Goal: Task Accomplishment & Management: Manage account settings

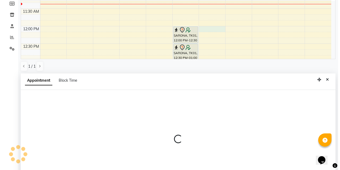
scroll to position [104, 0]
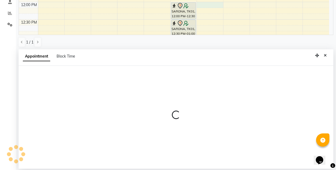
select select "83513"
select select "720"
select select "tentative"
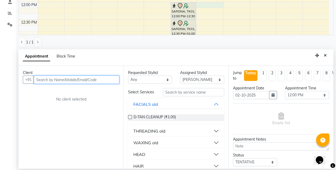
click at [80, 80] on input "text" at bounding box center [77, 80] width 86 height 8
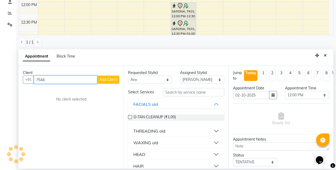
type input "75447"
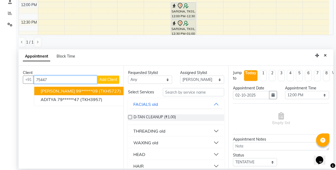
drag, startPoint x: 57, startPoint y: 79, endPoint x: 20, endPoint y: 81, distance: 37.3
click at [20, 81] on div "Client +91 75447 BHUMIKA Kathirya 99******09 (TKH5727) ADITYA 79******47 (TKH39…" at bounding box center [71, 117] width 105 height 103
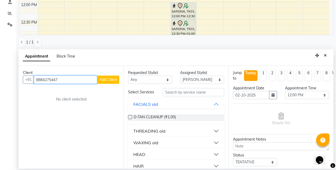
type input "8884275447"
click at [112, 79] on span "Add Client" at bounding box center [108, 79] width 18 height 5
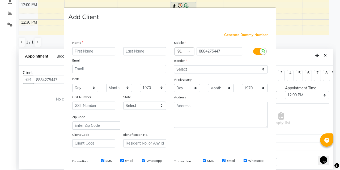
click at [81, 52] on input "text" at bounding box center [93, 51] width 43 height 8
type input "[PERSON_NAME]"
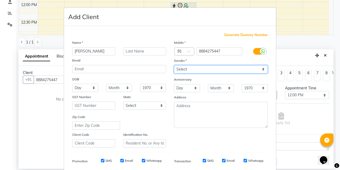
click at [191, 72] on select "Select Male Female Other Prefer Not To Say" at bounding box center [221, 69] width 94 height 8
select select "[DEMOGRAPHIC_DATA]"
click at [174, 65] on select "Select Male Female Other Prefer Not To Say" at bounding box center [221, 69] width 94 height 8
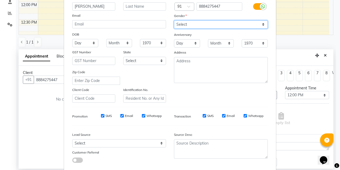
scroll to position [75, 0]
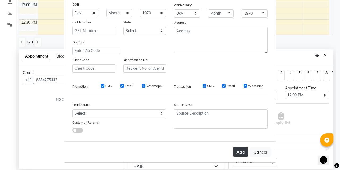
click at [235, 153] on button "Add" at bounding box center [240, 153] width 15 height 10
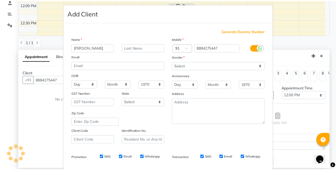
scroll to position [0, 0]
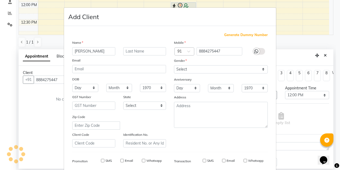
type input "88******47"
select select
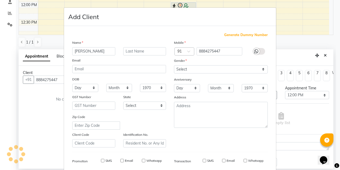
select select
checkbox input "false"
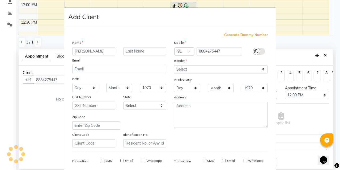
checkbox input "false"
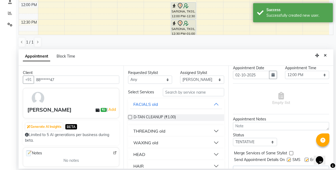
scroll to position [36, 0]
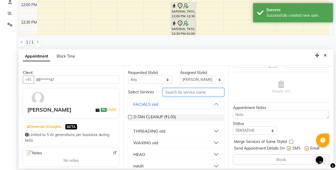
click at [168, 92] on input "text" at bounding box center [193, 92] width 61 height 8
type input "full arm"
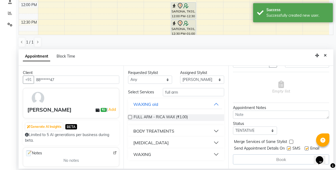
click at [141, 157] on div "WAXING" at bounding box center [142, 155] width 18 height 6
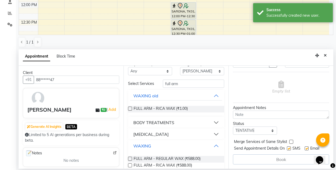
scroll to position [18, 0]
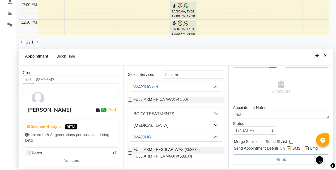
click at [131, 157] on label at bounding box center [130, 157] width 4 height 4
click at [131, 157] on input "checkbox" at bounding box center [129, 157] width 3 height 3
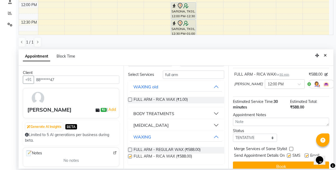
scroll to position [0, 0]
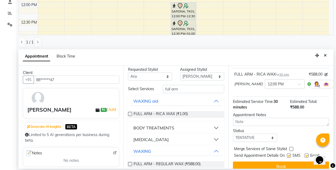
checkbox input "false"
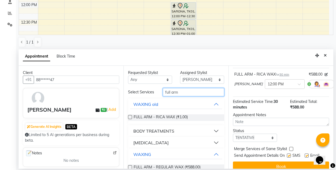
click at [122, 98] on div "Client +91 88******47 kruti ₹0 | Add Generate AI Insights BETA Limited to 5 AI …" at bounding box center [176, 117] width 315 height 103
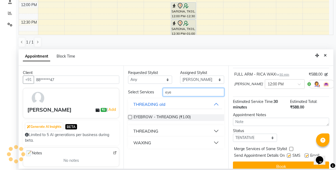
type input "eye"
click at [143, 132] on div "THREADING" at bounding box center [145, 131] width 25 height 6
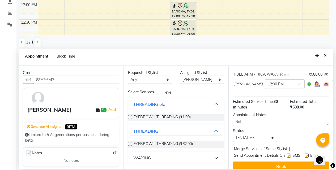
click at [131, 144] on label at bounding box center [130, 144] width 4 height 4
click at [131, 144] on input "checkbox" at bounding box center [129, 144] width 3 height 3
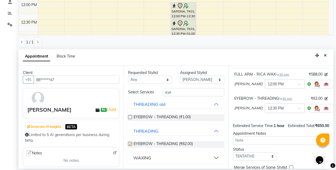
click at [131, 144] on label at bounding box center [130, 144] width 4 height 4
click at [131, 144] on input "checkbox" at bounding box center [129, 144] width 3 height 3
click at [129, 144] on label at bounding box center [130, 144] width 4 height 4
click at [129, 144] on input "checkbox" at bounding box center [129, 144] width 3 height 3
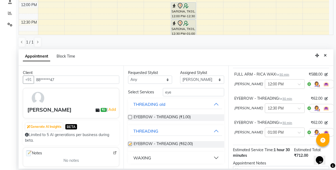
checkbox input "false"
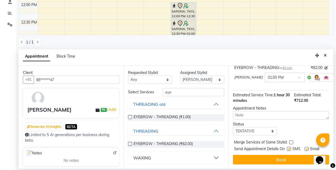
scroll to position [97, 0]
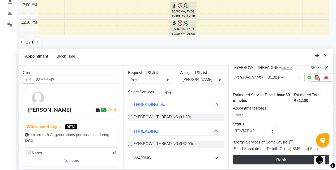
click at [256, 155] on button "Book" at bounding box center [281, 160] width 96 height 10
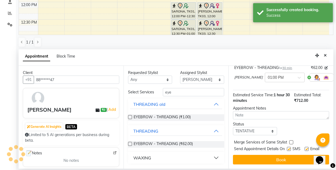
scroll to position [103, 0]
click at [322, 58] on button "Close" at bounding box center [326, 56] width 8 height 8
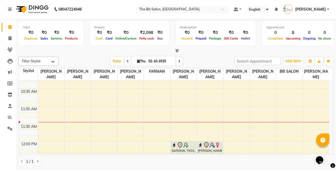
scroll to position [53, 0]
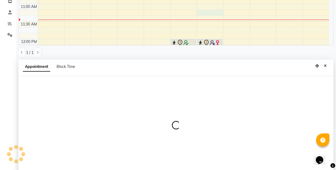
select select "83513"
select select "tentative"
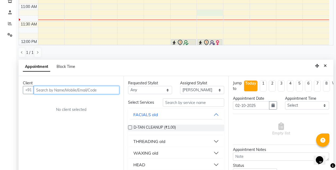
scroll to position [104, 0]
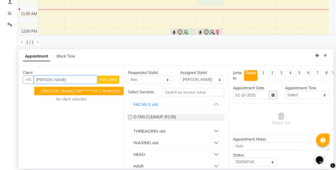
click at [76, 90] on ngb-highlight "98******28" at bounding box center [87, 91] width 22 height 5
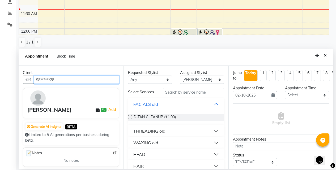
type input "98******28"
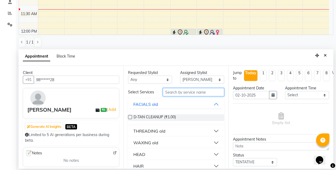
click at [170, 94] on input "text" at bounding box center [193, 92] width 61 height 8
type input "eye"
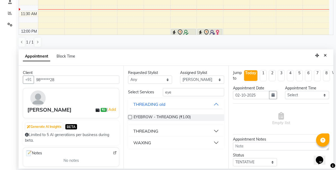
click at [151, 133] on div "THREADING" at bounding box center [145, 131] width 25 height 6
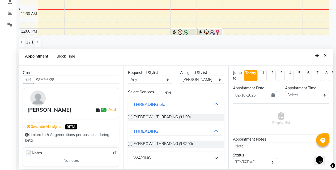
click at [131, 144] on label at bounding box center [130, 144] width 4 height 4
click at [131, 144] on input "checkbox" at bounding box center [129, 144] width 3 height 3
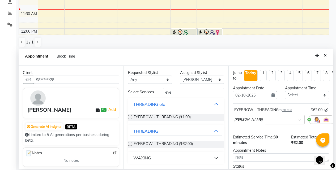
drag, startPoint x: 128, startPoint y: 145, endPoint x: 132, endPoint y: 144, distance: 4.4
click at [129, 145] on label at bounding box center [130, 144] width 4 height 4
click at [129, 145] on input "checkbox" at bounding box center [129, 144] width 3 height 3
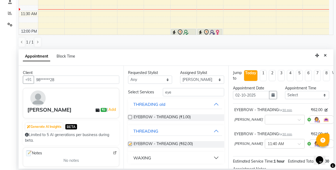
checkbox input "false"
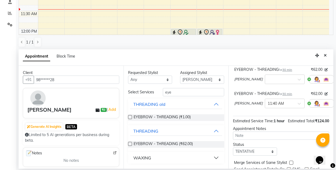
scroll to position [72, 0]
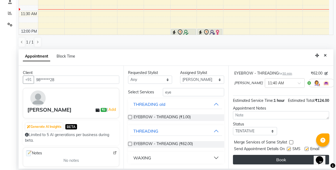
click at [296, 155] on button "Book" at bounding box center [281, 160] width 96 height 10
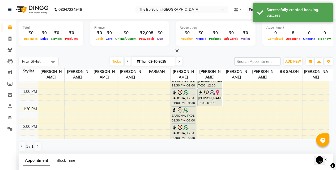
scroll to position [160, 0]
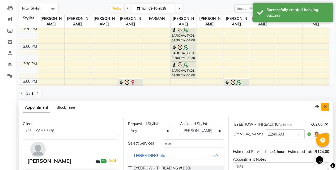
click at [326, 108] on icon "Close" at bounding box center [325, 107] width 3 height 4
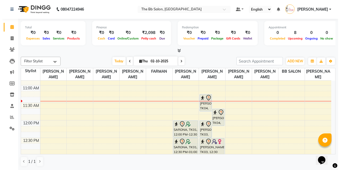
scroll to position [53, 0]
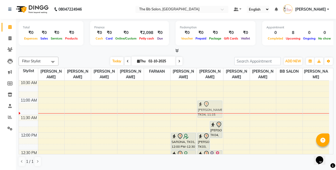
drag, startPoint x: 202, startPoint y: 114, endPoint x: 207, endPoint y: 109, distance: 7.0
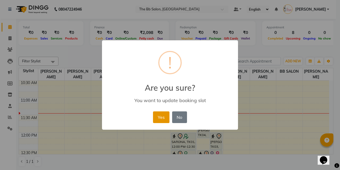
click at [159, 117] on button "Yes" at bounding box center [161, 118] width 16 height 12
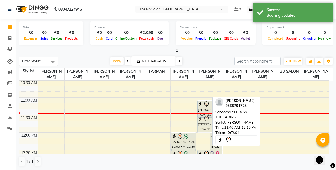
drag, startPoint x: 205, startPoint y: 130, endPoint x: 213, endPoint y: 127, distance: 8.9
click at [213, 127] on div "Filter Stylist Select All Sanjay Pawar Nazim Shaikh Rupesh Chavan MANGESH TAVAR…" at bounding box center [176, 112] width 315 height 114
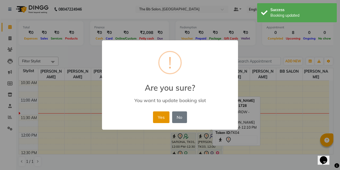
click at [161, 121] on button "Yes" at bounding box center [161, 118] width 16 height 12
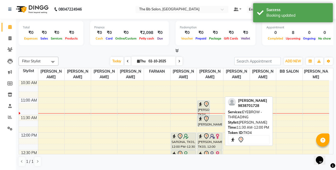
drag, startPoint x: 214, startPoint y: 131, endPoint x: 216, endPoint y: 126, distance: 5.5
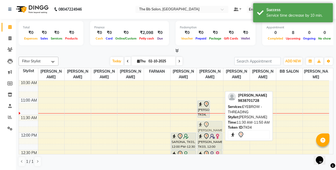
drag, startPoint x: 216, startPoint y: 118, endPoint x: 216, endPoint y: 123, distance: 4.8
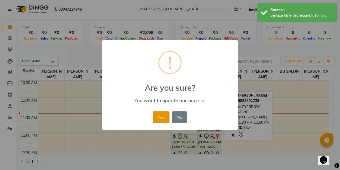
click at [165, 116] on button "Yes" at bounding box center [161, 118] width 16 height 12
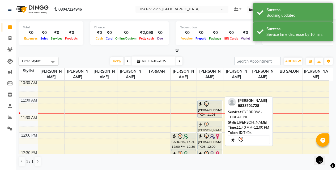
drag, startPoint x: 206, startPoint y: 123, endPoint x: 209, endPoint y: 120, distance: 3.4
drag, startPoint x: 209, startPoint y: 123, endPoint x: 210, endPoint y: 121, distance: 3.0
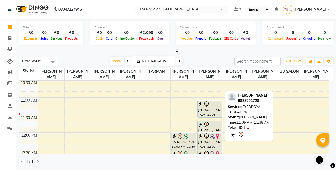
click at [211, 112] on div "[PERSON_NAME], TK04, 11:05 AM-11:35 AM, EYEBROW - THREADING" at bounding box center [210, 109] width 24 height 17
select select "7"
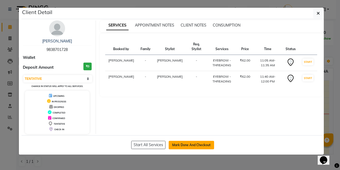
click at [184, 146] on button "Mark Done And Checkout" at bounding box center [191, 145] width 45 height 9
select select "6231"
select select "service"
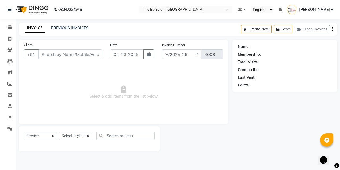
type input "98******28"
select select "83513"
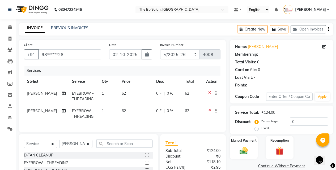
select select "1: Object"
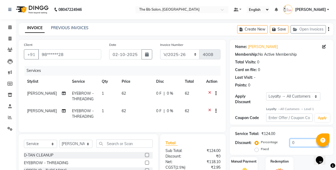
click at [291, 139] on input "0" at bounding box center [309, 143] width 38 height 8
type input "20"
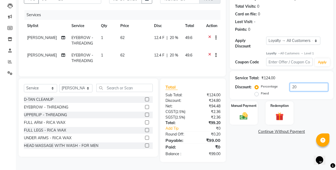
drag, startPoint x: 307, startPoint y: 83, endPoint x: 287, endPoint y: 86, distance: 20.2
click at [288, 86] on div "Percentage Fixed 20" at bounding box center [292, 90] width 72 height 14
type input "19"
click at [237, 112] on img at bounding box center [244, 117] width 14 height 10
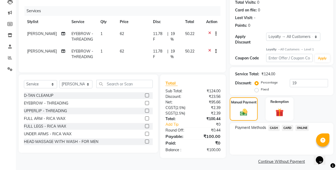
click at [298, 125] on span "ONLINE" at bounding box center [303, 128] width 14 height 6
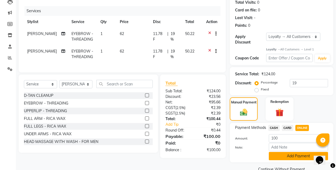
click at [289, 152] on button "Add Payment" at bounding box center [298, 156] width 59 height 8
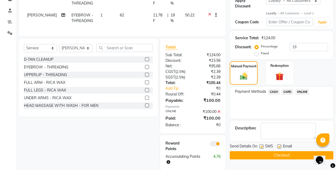
scroll to position [108, 0]
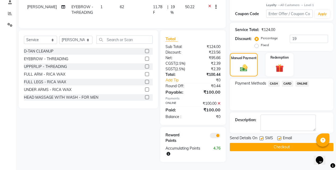
click at [279, 143] on button "Checkout" at bounding box center [282, 147] width 104 height 8
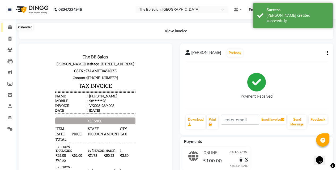
click at [10, 28] on icon at bounding box center [9, 27] width 3 height 4
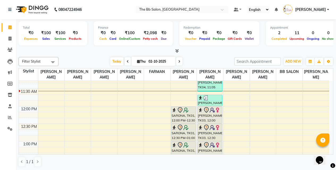
scroll to position [186, 0]
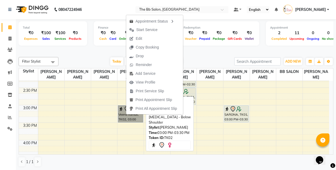
drag, startPoint x: 127, startPoint y: 114, endPoint x: 123, endPoint y: 112, distance: 4.9
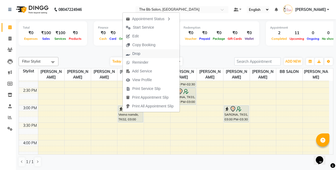
click at [142, 55] on span "Drop" at bounding box center [133, 53] width 21 height 9
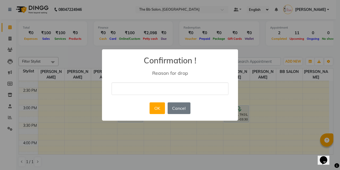
click at [138, 88] on input "text" at bounding box center [170, 89] width 117 height 12
click at [149, 90] on input "text" at bounding box center [170, 89] width 117 height 12
type input "cn"
click at [157, 110] on button "OK" at bounding box center [157, 109] width 15 height 12
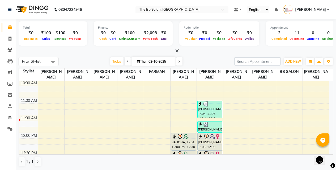
scroll to position [80, 0]
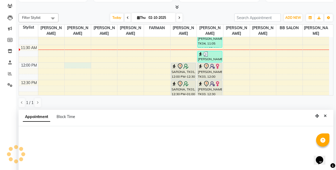
select select "83658"
select select "720"
select select "tentative"
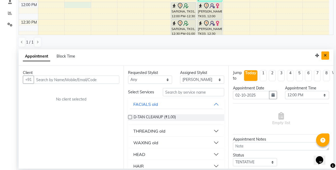
click at [327, 56] on button "Close" at bounding box center [326, 56] width 8 height 8
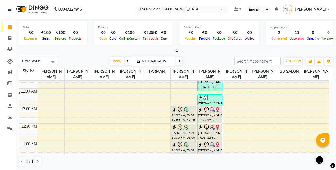
scroll to position [0, 0]
select select "84071"
select select "720"
select select "tentative"
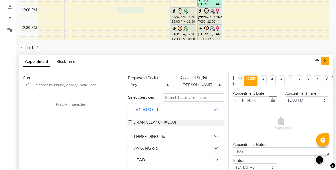
click at [327, 62] on button "Close" at bounding box center [326, 61] width 8 height 8
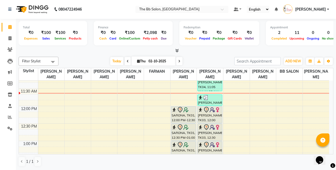
scroll to position [53, 0]
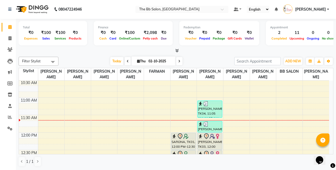
select select "83660"
select select "tentative"
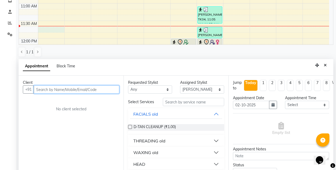
scroll to position [99, 0]
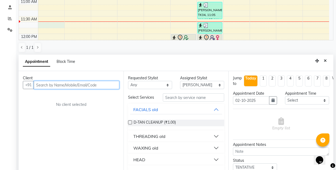
click at [68, 84] on input "text" at bounding box center [77, 85] width 86 height 8
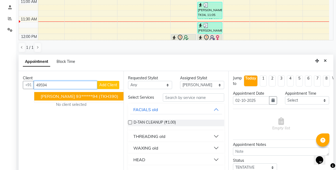
click at [76, 96] on ngb-highlight "93******94" at bounding box center [87, 96] width 22 height 5
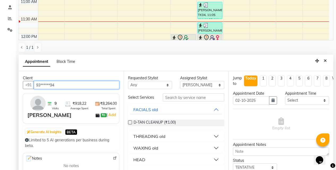
type input "93******94"
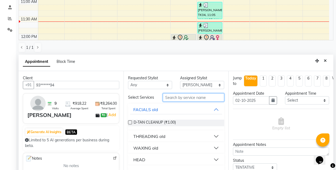
click at [186, 99] on input "text" at bounding box center [193, 98] width 61 height 8
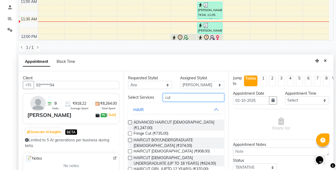
type input "cut"
click at [129, 150] on label at bounding box center [130, 152] width 4 height 4
click at [129, 150] on input "checkbox" at bounding box center [129, 151] width 3 height 3
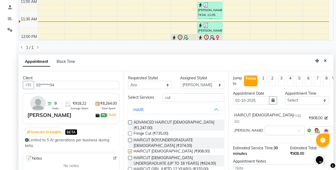
checkbox input "false"
click at [193, 85] on select "Select BB SALON DIPALI EKTA FARMAN GOUSIYA SHAIKH MANGESH TAVARE Nazim Shaikh R…" at bounding box center [202, 85] width 44 height 8
select select "84071"
click at [180, 81] on select "Select BB SALON DIPALI EKTA FARMAN GOUSIYA SHAIKH MANGESH TAVARE Nazim Shaikh R…" at bounding box center [202, 85] width 44 height 8
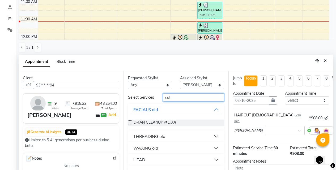
drag, startPoint x: 182, startPoint y: 99, endPoint x: 156, endPoint y: 103, distance: 26.1
click at [156, 102] on div "Select Services cut" at bounding box center [176, 98] width 104 height 8
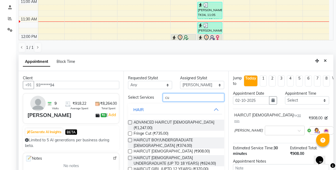
type input "cut"
click at [130, 150] on label at bounding box center [130, 152] width 4 height 4
click at [130, 150] on input "checkbox" at bounding box center [129, 151] width 3 height 3
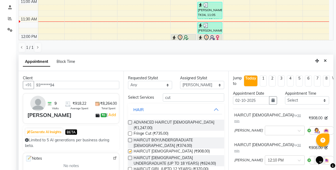
scroll to position [72, 0]
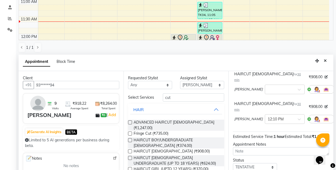
checkbox input "false"
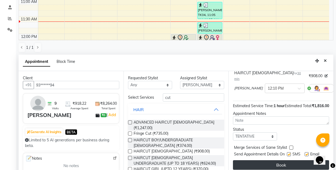
click at [269, 161] on button "Book" at bounding box center [281, 166] width 96 height 10
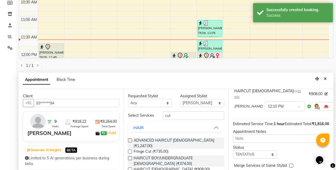
scroll to position [104, 0]
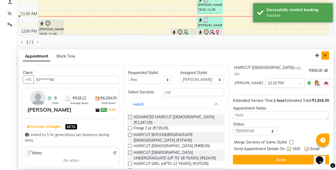
click at [329, 54] on button "Close" at bounding box center [326, 56] width 8 height 8
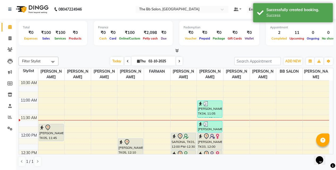
scroll to position [80, 0]
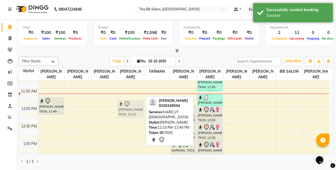
drag, startPoint x: 132, startPoint y: 117, endPoint x: 134, endPoint y: 103, distance: 14.2
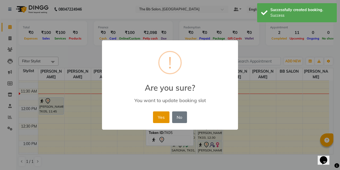
click at [159, 114] on button "Yes" at bounding box center [161, 118] width 16 height 12
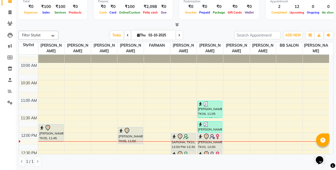
scroll to position [27, 0]
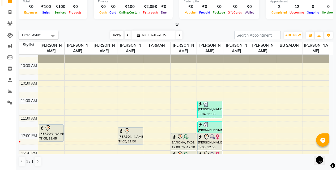
click at [115, 35] on span "Today" at bounding box center [116, 35] width 13 height 8
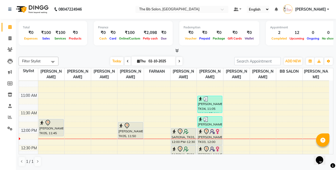
scroll to position [53, 0]
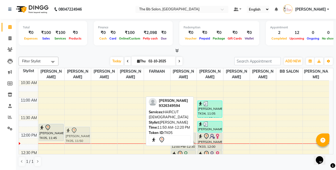
drag, startPoint x: 125, startPoint y: 133, endPoint x: 70, endPoint y: 131, distance: 55.6
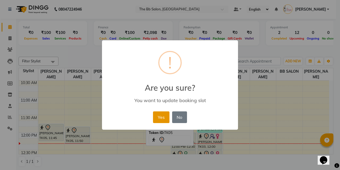
click at [164, 119] on button "Yes" at bounding box center [161, 118] width 16 height 12
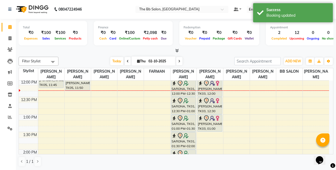
scroll to position [80, 0]
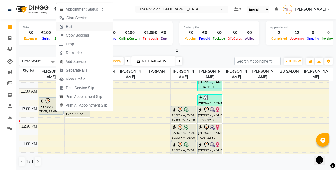
click at [72, 26] on span "Edit" at bounding box center [69, 27] width 6 height 6
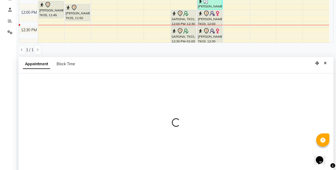
select select "tentative"
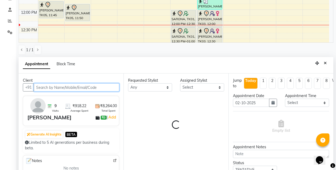
select select "83658"
select select "3065"
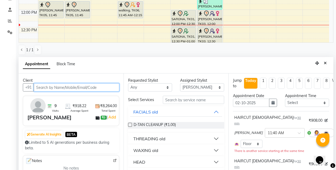
scroll to position [106, 0]
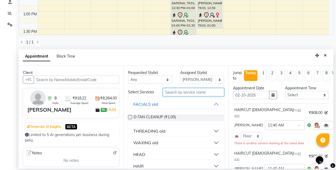
click at [183, 93] on input "text" at bounding box center [193, 92] width 61 height 8
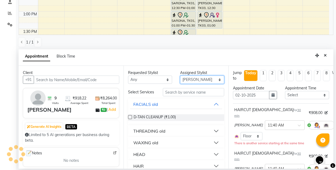
click at [192, 82] on select "Select BB SALON [PERSON_NAME] [PERSON_NAME] [PERSON_NAME] [PERSON_NAME] [PERSON…" at bounding box center [202, 80] width 44 height 8
select select "83521"
click at [180, 76] on select "Select BB SALON [PERSON_NAME] [PERSON_NAME] [PERSON_NAME] [PERSON_NAME] [PERSON…" at bounding box center [202, 80] width 44 height 8
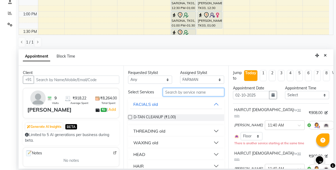
click at [177, 95] on input "text" at bounding box center [193, 92] width 61 height 8
click at [328, 55] on button "Close" at bounding box center [326, 56] width 8 height 8
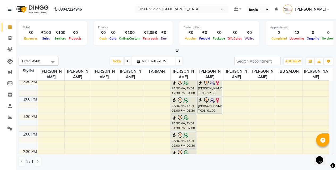
scroll to position [185, 0]
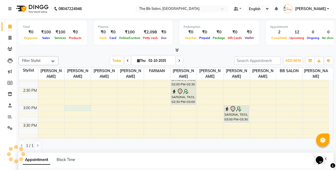
select select "83658"
select select "900"
select select "tentative"
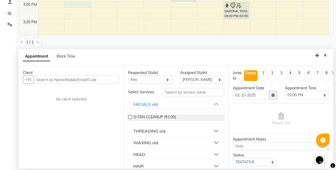
click at [71, 81] on input "text" at bounding box center [77, 80] width 86 height 8
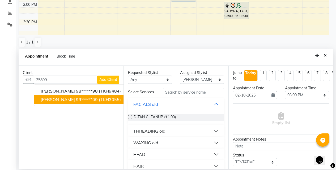
click at [91, 99] on ngb-highlight "99******09" at bounding box center [87, 99] width 22 height 5
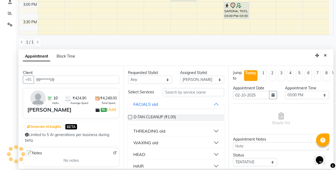
type input "99******09"
click at [181, 93] on input "text" at bounding box center [193, 92] width 61 height 8
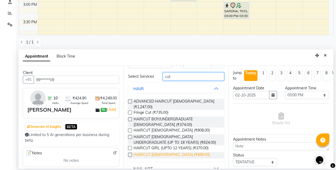
scroll to position [24, 0]
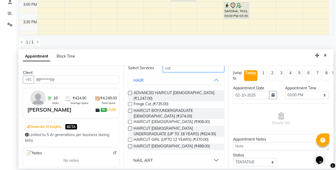
type input "cut"
click at [131, 146] on label at bounding box center [130, 147] width 4 height 4
click at [131, 146] on input "checkbox" at bounding box center [129, 146] width 3 height 3
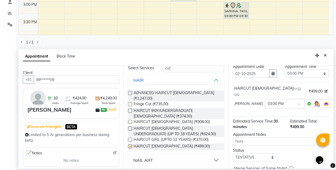
checkbox input "false"
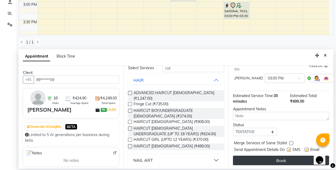
click at [259, 160] on button "Book" at bounding box center [281, 161] width 96 height 10
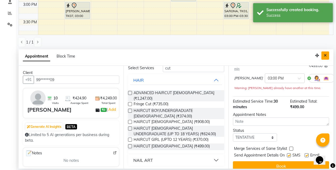
click at [325, 59] on button "Close" at bounding box center [326, 56] width 8 height 8
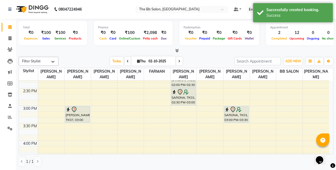
scroll to position [0, 0]
click at [125, 61] on span at bounding box center [128, 61] width 6 height 8
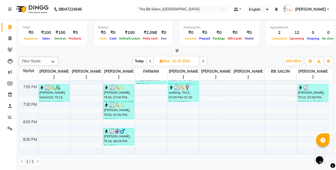
scroll to position [318, 0]
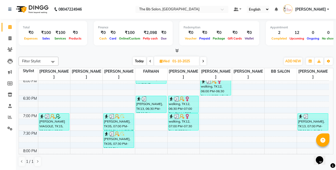
click at [203, 62] on icon at bounding box center [203, 61] width 2 height 3
type input "02-10-2025"
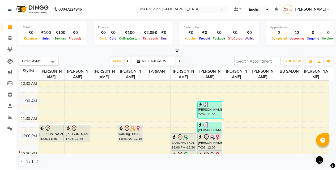
scroll to position [79, 0]
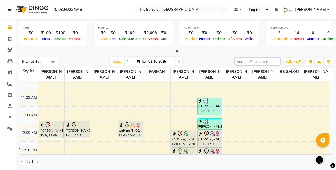
scroll to position [53, 0]
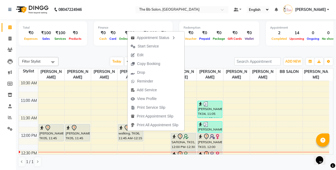
click at [138, 53] on span "Edit" at bounding box center [140, 55] width 6 height 6
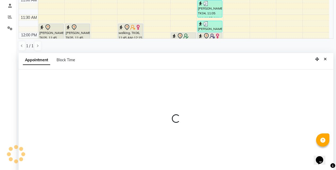
scroll to position [104, 0]
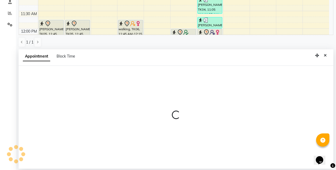
select select "tentative"
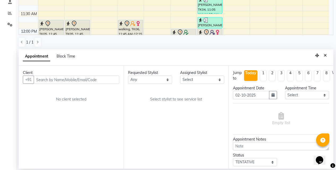
scroll to position [106, 0]
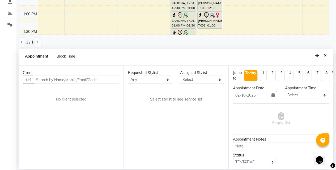
click at [89, 82] on input "text" at bounding box center [77, 80] width 86 height 8
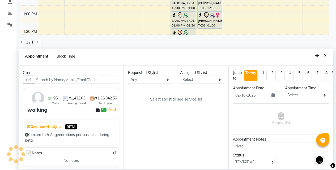
select select "84071"
select select "3065"
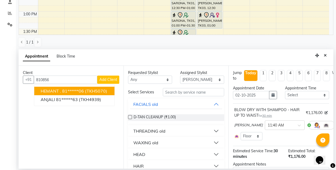
click at [71, 89] on ngb-highlight "81******06" at bounding box center [73, 91] width 22 height 5
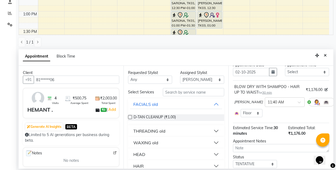
scroll to position [45, 0]
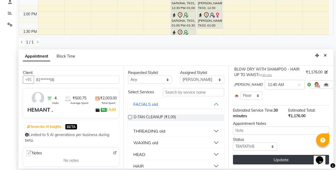
type input "81******06"
click at [283, 155] on button "Update" at bounding box center [281, 160] width 96 height 10
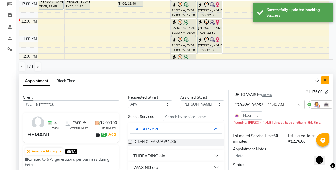
click at [322, 78] on button "Close" at bounding box center [326, 80] width 8 height 8
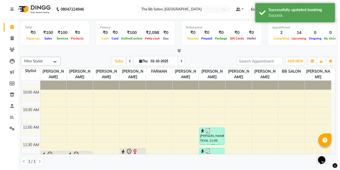
scroll to position [26, 0]
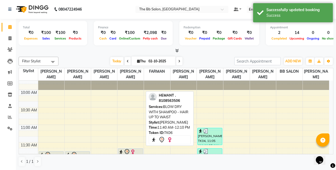
click at [128, 149] on icon at bounding box center [127, 152] width 6 height 6
select select "7"
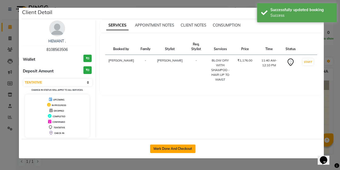
click at [173, 148] on button "Mark Done And Checkout" at bounding box center [172, 149] width 45 height 9
select select "service"
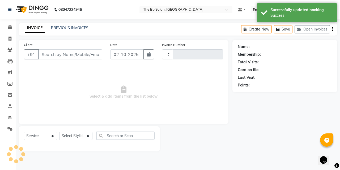
type input "4009"
type input "81******06"
select select "6231"
select select "84071"
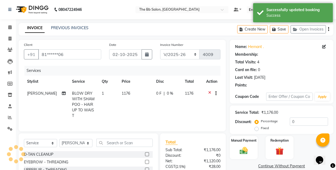
select select "1: Object"
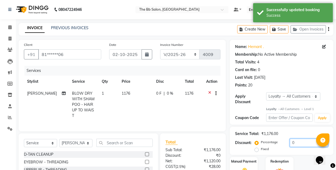
click at [290, 136] on div "Service Total: ₹1,176.00 Discount: Percentage Fixed 0" at bounding box center [281, 141] width 93 height 24
click at [290, 139] on input "0" at bounding box center [309, 143] width 38 height 8
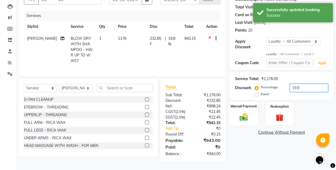
scroll to position [59, 0]
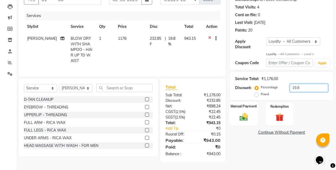
type input "19.8"
click at [247, 112] on img at bounding box center [244, 117] width 14 height 10
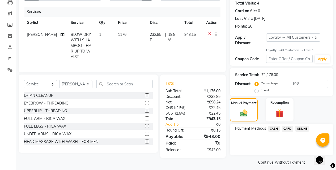
click at [290, 126] on span "CARD" at bounding box center [287, 129] width 11 height 6
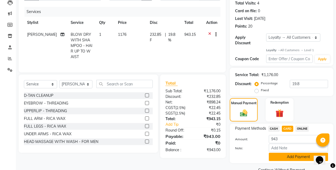
click at [284, 153] on button "Add Payment" at bounding box center [298, 157] width 59 height 8
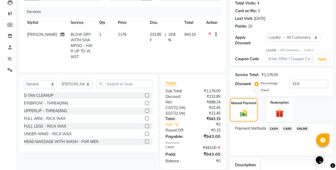
scroll to position [112, 0]
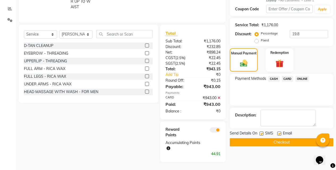
click at [283, 139] on button "Checkout" at bounding box center [282, 143] width 104 height 8
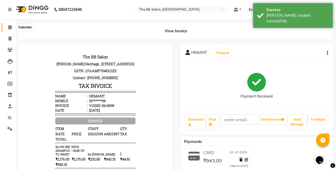
click at [12, 31] on li "Calendar" at bounding box center [8, 27] width 16 height 11
click at [13, 28] on span at bounding box center [9, 27] width 9 height 6
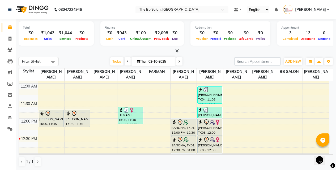
scroll to position [53, 0]
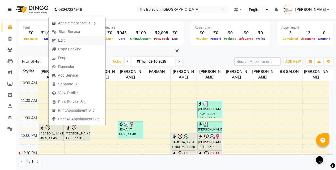
click at [65, 40] on span "Edit" at bounding box center [58, 40] width 19 height 9
select select "tentative"
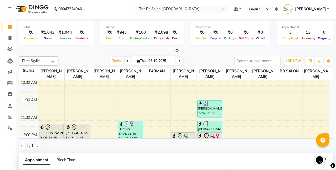
type input "02-10-2025"
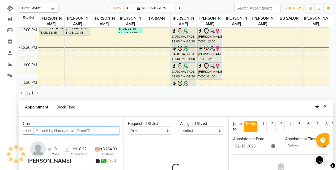
select select "83658"
select select "3065"
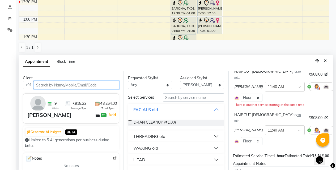
scroll to position [53, 0]
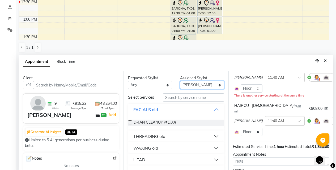
click at [197, 87] on select "Select BB SALON DIPALI EKTA FARMAN GOUSIYA SHAIKH MANGESH TAVARE Nazim Shaikh R…" at bounding box center [202, 85] width 44 height 8
select select "83521"
click at [180, 81] on select "Select BB SALON DIPALI EKTA FARMAN GOUSIYA SHAIKH MANGESH TAVARE Nazim Shaikh R…" at bounding box center [202, 85] width 44 height 8
click at [171, 100] on input "text" at bounding box center [193, 98] width 61 height 8
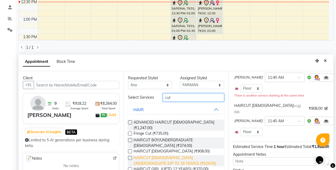
scroll to position [24, 0]
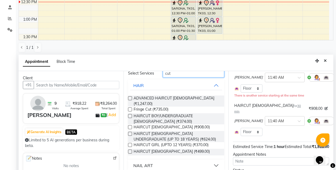
type input "cut"
click at [130, 150] on label at bounding box center [130, 152] width 4 height 4
click at [130, 151] on input "checkbox" at bounding box center [129, 152] width 3 height 3
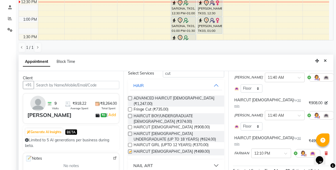
checkbox input "false"
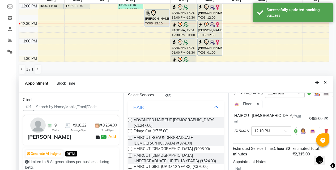
scroll to position [80, 0]
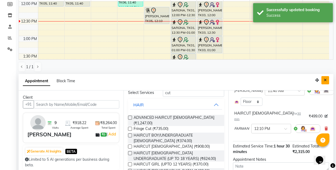
click at [324, 82] on button "Close" at bounding box center [326, 80] width 8 height 8
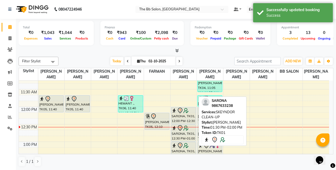
scroll to position [52, 0]
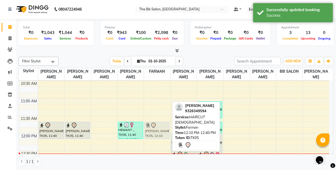
drag, startPoint x: 161, startPoint y: 143, endPoint x: 158, endPoint y: 123, distance: 20.1
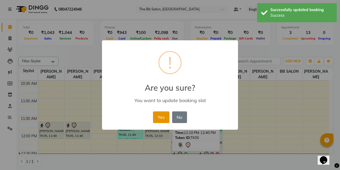
click at [161, 115] on button "Yes" at bounding box center [161, 118] width 16 height 12
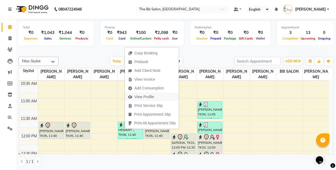
click at [142, 95] on span "View Profile" at bounding box center [145, 97] width 20 height 6
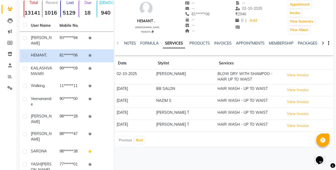
scroll to position [53, 0]
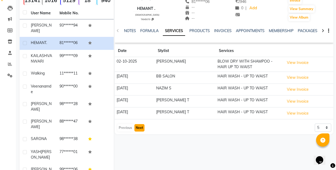
click at [141, 127] on button "Next" at bounding box center [140, 127] width 10 height 7
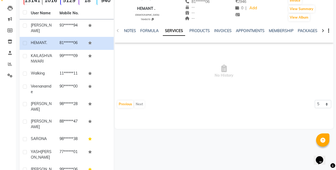
click at [122, 108] on div "Previous Next" at bounding box center [131, 104] width 28 height 9
click at [126, 103] on button "Previous" at bounding box center [126, 104] width 16 height 7
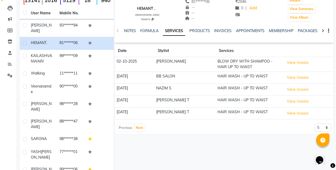
scroll to position [0, 0]
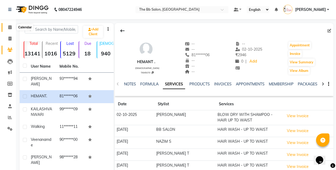
click at [12, 29] on span at bounding box center [9, 27] width 9 height 6
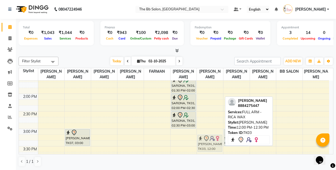
scroll to position [169, 0]
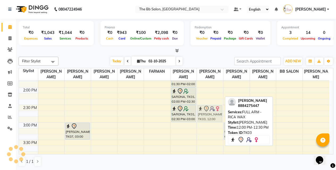
drag, startPoint x: 208, startPoint y: 118, endPoint x: 209, endPoint y: 115, distance: 2.8
click at [209, 115] on div "NITIKA, TK04, 11:05 AM-11:35 AM, EYEBROW - THREADING NITIKA, TK04, 11:40 AM-12:…" at bounding box center [210, 157] width 26 height 491
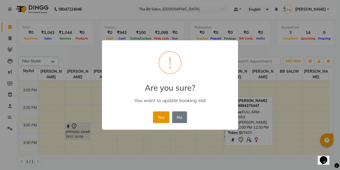
click at [166, 121] on button "Yes" at bounding box center [161, 118] width 16 height 12
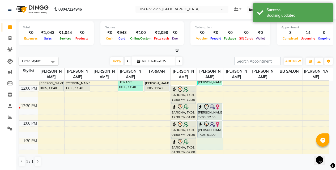
scroll to position [103, 0]
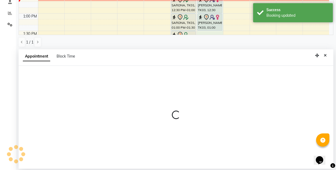
select select "83513"
select select "750"
select select "tentative"
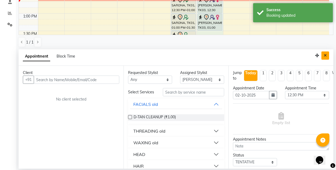
click at [325, 54] on icon "Close" at bounding box center [325, 56] width 3 height 4
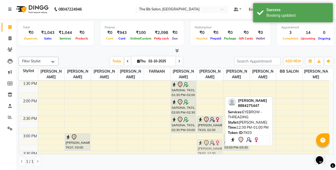
scroll to position [158, 0]
drag, startPoint x: 211, startPoint y: 105, endPoint x: 211, endPoint y: 138, distance: 32.7
click at [211, 138] on div "NITIKA, TK04, 11:05 AM-11:35 AM, EYEBROW - THREADING NITIKA, TK04, 11:40 AM-12:…" at bounding box center [210, 168] width 26 height 491
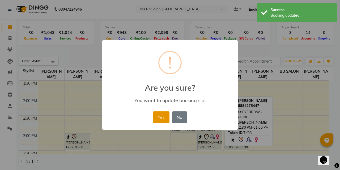
click at [161, 123] on button "Yes" at bounding box center [161, 118] width 16 height 12
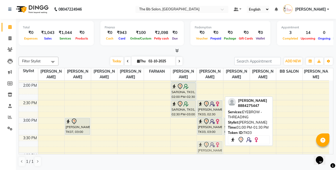
scroll to position [174, 0]
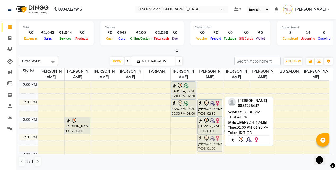
drag, startPoint x: 208, startPoint y: 145, endPoint x: 207, endPoint y: 138, distance: 7.0
click at [207, 138] on div "NITIKA, TK04, 11:05 AM-11:35 AM, EYEBROW - THREADING NITIKA, TK04, 11:40 AM-12:…" at bounding box center [210, 152] width 26 height 491
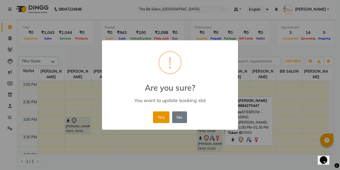
click at [167, 119] on button "Yes" at bounding box center [161, 118] width 16 height 12
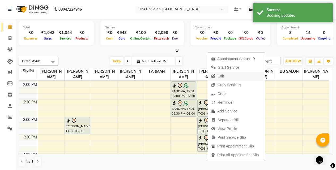
click at [221, 75] on span "Edit" at bounding box center [221, 77] width 6 height 6
select select "tentative"
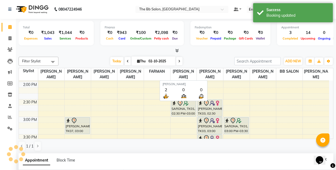
select select "83513"
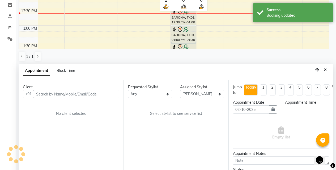
select select "870"
select select "3065"
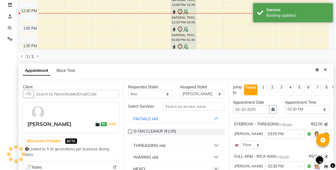
scroll to position [99, 0]
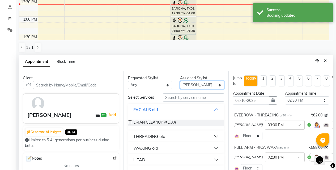
click at [183, 89] on select "Select BB SALON DIPALI EKTA FARMAN GOUSIYA SHAIKH MANGESH TAVARE Nazim Shaikh R…" at bounding box center [202, 85] width 44 height 8
select select "84071"
click at [180, 81] on select "Select BB SALON DIPALI EKTA FARMAN GOUSIYA SHAIKH MANGESH TAVARE Nazim Shaikh R…" at bounding box center [202, 85] width 44 height 8
click at [168, 99] on input "text" at bounding box center [193, 98] width 61 height 8
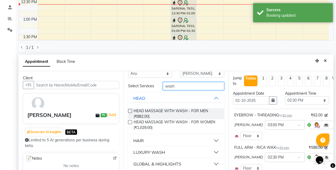
type input "wash"
click at [144, 143] on button "HAIR" at bounding box center [176, 141] width 92 height 10
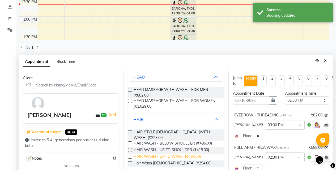
scroll to position [56, 0]
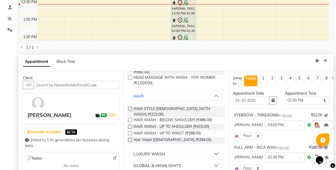
click at [131, 120] on label at bounding box center [130, 120] width 4 height 4
click at [131, 120] on input "checkbox" at bounding box center [129, 120] width 3 height 3
checkbox input "false"
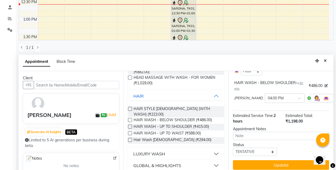
scroll to position [137, 0]
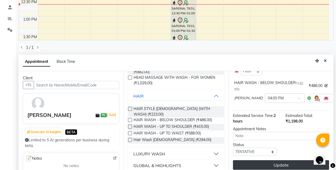
click at [266, 161] on button "Update" at bounding box center [281, 166] width 96 height 10
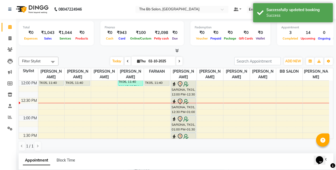
scroll to position [0, 0]
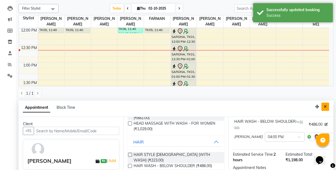
click at [324, 107] on button "Close" at bounding box center [326, 107] width 8 height 8
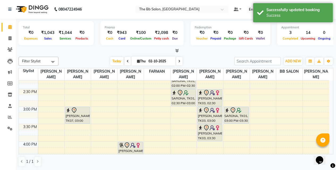
scroll to position [185, 0]
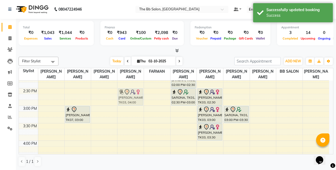
drag, startPoint x: 132, startPoint y: 145, endPoint x: 127, endPoint y: 95, distance: 51.0
click at [128, 94] on div "HEMANT ., TK06, 11:40 AM-12:10 PM, BLOW DRY WITH SHAMPOO - HAIR UP TO WAIST kru…" at bounding box center [131, 141] width 26 height 491
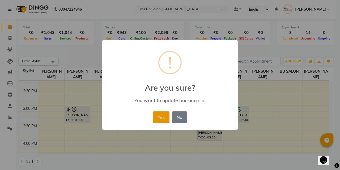
click at [159, 121] on button "Yes" at bounding box center [161, 118] width 16 height 12
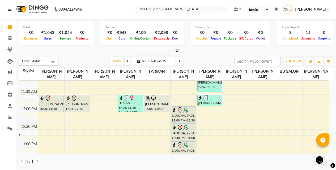
scroll to position [79, 0]
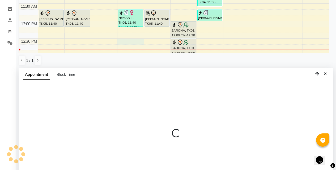
select select "84071"
select select "tentative"
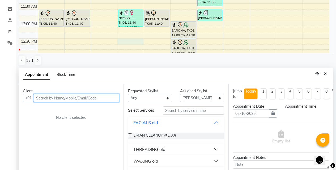
scroll to position [104, 0]
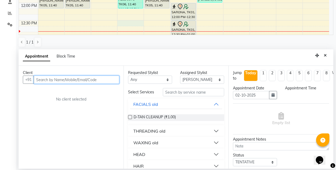
select select "750"
click at [53, 80] on input "text" at bounding box center [77, 80] width 86 height 8
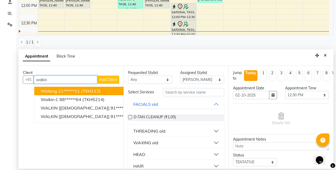
click at [52, 89] on span "walking" at bounding box center [49, 91] width 16 height 5
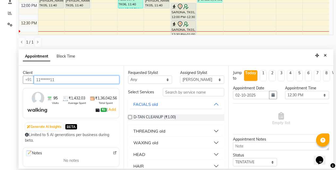
type input "11******11"
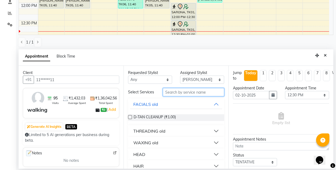
click at [185, 95] on input "text" at bounding box center [193, 92] width 61 height 8
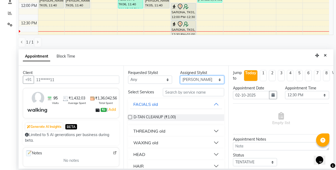
click at [190, 82] on select "Select BB SALON DIPALI EKTA FARMAN GOUSIYA SHAIKH MANGESH TAVARE Nazim Shaikh R…" at bounding box center [202, 80] width 44 height 8
select select "83659"
click at [180, 76] on select "Select BB SALON DIPALI EKTA FARMAN GOUSIYA SHAIKH MANGESH TAVARE Nazim Shaikh R…" at bounding box center [202, 80] width 44 height 8
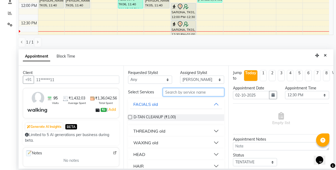
click at [167, 92] on input "text" at bounding box center [193, 92] width 61 height 8
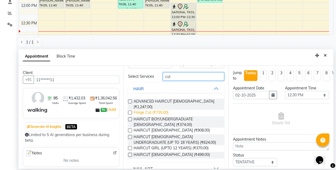
scroll to position [24, 0]
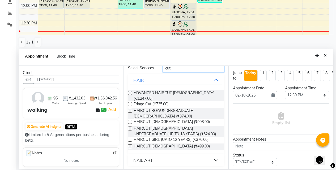
type input "cut"
click at [129, 147] on label at bounding box center [130, 147] width 4 height 4
click at [129, 147] on input "checkbox" at bounding box center [129, 146] width 3 height 3
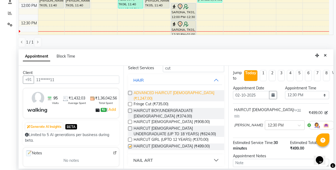
checkbox input "false"
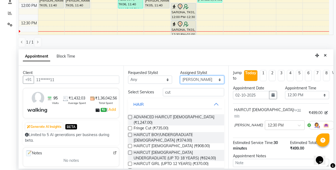
click at [188, 81] on select "Select BB SALON DIPALI EKTA FARMAN GOUSIYA SHAIKH MANGESH TAVARE Nazim Shaikh R…" at bounding box center [202, 80] width 44 height 8
select select "83521"
click at [180, 76] on select "Select BB SALON DIPALI EKTA FARMAN GOUSIYA SHAIKH MANGESH TAVARE Nazim Shaikh R…" at bounding box center [202, 80] width 44 height 8
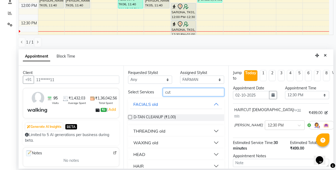
drag, startPoint x: 178, startPoint y: 95, endPoint x: 144, endPoint y: 97, distance: 34.1
click at [144, 97] on div "Select Services cut" at bounding box center [176, 92] width 104 height 8
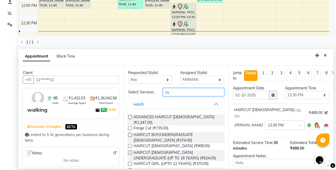
type input "cut"
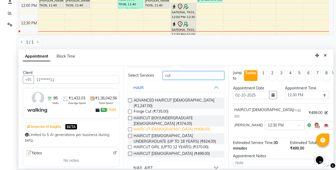
scroll to position [24, 0]
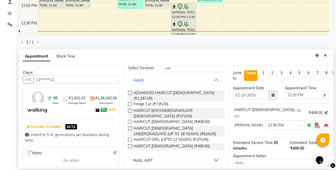
click at [130, 146] on label at bounding box center [130, 147] width 4 height 4
click at [130, 146] on input "checkbox" at bounding box center [129, 146] width 3 height 3
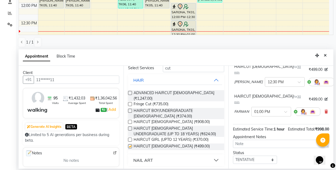
checkbox input "false"
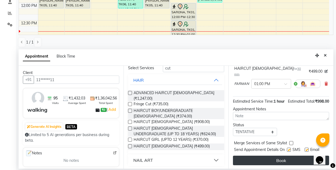
click at [267, 157] on button "Book" at bounding box center [281, 161] width 96 height 10
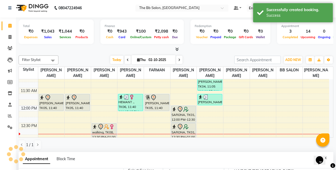
scroll to position [0, 0]
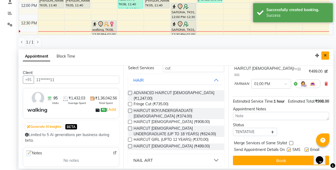
click at [325, 55] on icon "Close" at bounding box center [325, 56] width 3 height 4
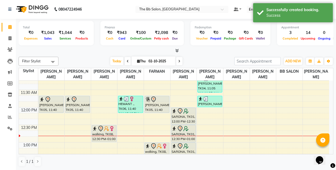
scroll to position [79, 0]
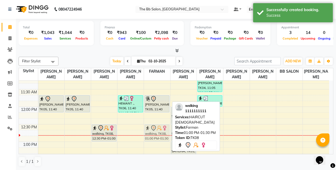
drag, startPoint x: 152, startPoint y: 148, endPoint x: 151, endPoint y: 128, distance: 19.7
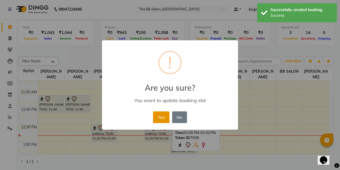
click at [156, 121] on button "Yes" at bounding box center [161, 118] width 16 height 12
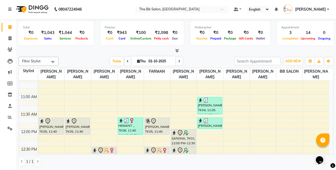
scroll to position [52, 0]
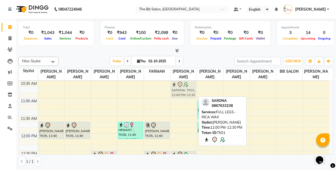
drag, startPoint x: 189, startPoint y: 145, endPoint x: 185, endPoint y: 93, distance: 51.5
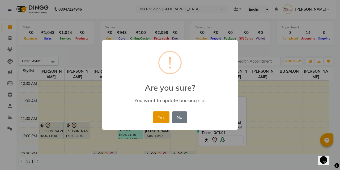
click at [163, 119] on button "Yes" at bounding box center [161, 118] width 16 height 12
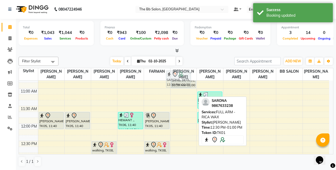
scroll to position [59, 0]
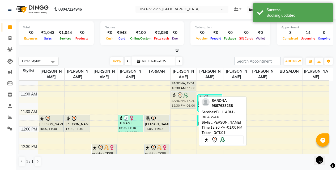
drag, startPoint x: 187, startPoint y: 133, endPoint x: 181, endPoint y: 102, distance: 31.6
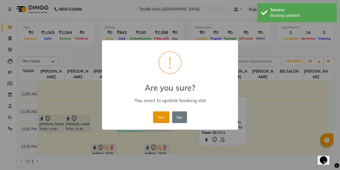
click at [165, 117] on button "Yes" at bounding box center [161, 118] width 16 height 12
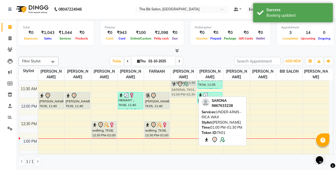
scroll to position [77, 0]
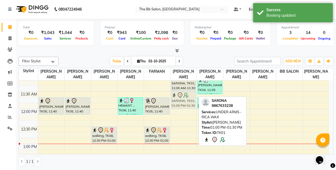
drag, startPoint x: 183, startPoint y: 117, endPoint x: 186, endPoint y: 100, distance: 16.7
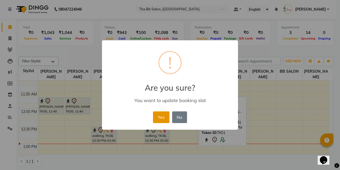
click at [162, 113] on button "Yes" at bounding box center [161, 118] width 16 height 12
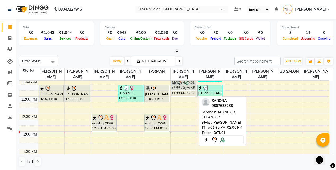
scroll to position [88, 0]
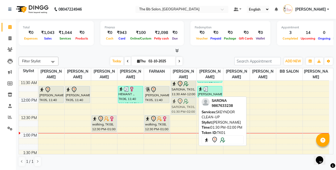
drag, startPoint x: 186, startPoint y: 96, endPoint x: 183, endPoint y: 113, distance: 17.0
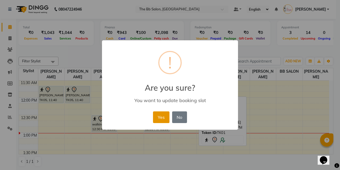
click at [158, 116] on button "Yes" at bounding box center [161, 118] width 16 height 12
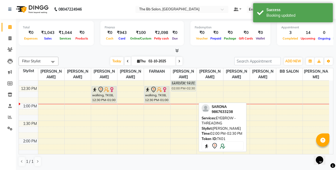
scroll to position [111, 0]
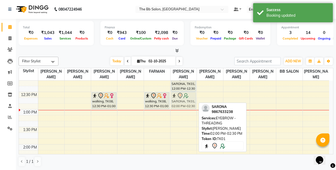
drag, startPoint x: 183, startPoint y: 98, endPoint x: 180, endPoint y: 103, distance: 6.3
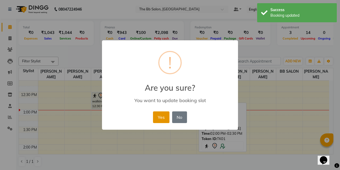
click at [160, 114] on button "Yes" at bounding box center [161, 118] width 16 height 12
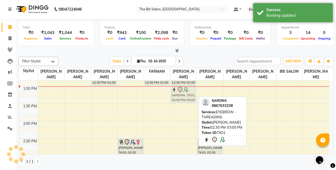
scroll to position [135, 0]
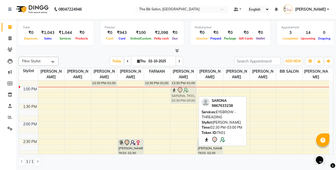
drag, startPoint x: 187, startPoint y: 142, endPoint x: 183, endPoint y: 96, distance: 46.7
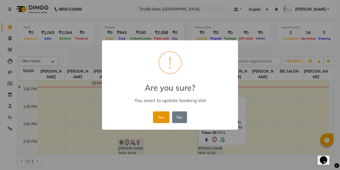
click at [161, 116] on button "Yes" at bounding box center [161, 118] width 16 height 12
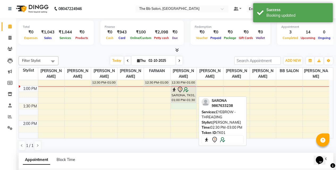
select select "83516"
select select "tentative"
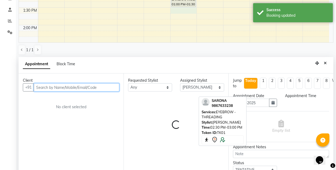
select select "810"
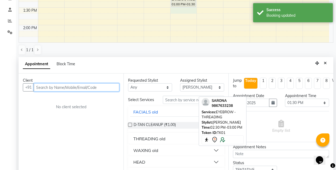
scroll to position [104, 0]
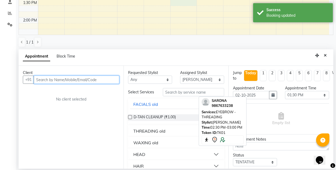
click at [83, 83] on input "text" at bounding box center [77, 80] width 86 height 8
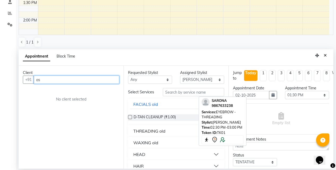
click at [61, 80] on input "as" at bounding box center [77, 80] width 86 height 8
type input "a"
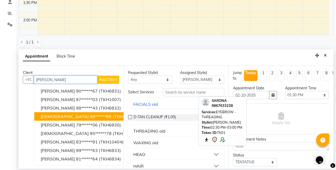
scroll to position [1, 0]
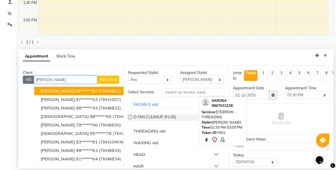
drag, startPoint x: 61, startPoint y: 80, endPoint x: 29, endPoint y: 80, distance: 32.4
click at [29, 80] on div "+91 ashmita ASHMITA 90******67 (TKH6831) ASHMITA 97******03 (TKH1007) ASHMITA D…" at bounding box center [71, 80] width 97 height 8
click at [55, 80] on input "ashmita" at bounding box center [66, 80] width 64 height 8
type input "a"
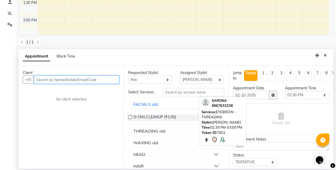
scroll to position [0, 0]
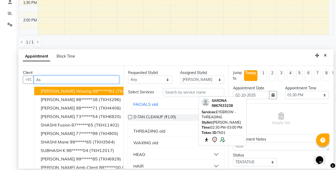
type input "A"
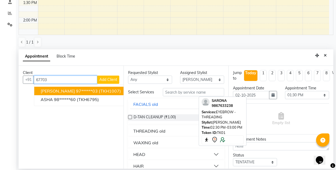
click at [76, 91] on ngb-highlight "97******03" at bounding box center [87, 91] width 22 height 5
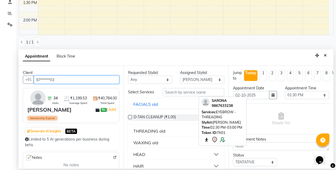
type input "97******03"
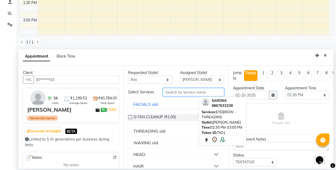
click at [177, 94] on input "text" at bounding box center [193, 92] width 61 height 8
type input "eye"
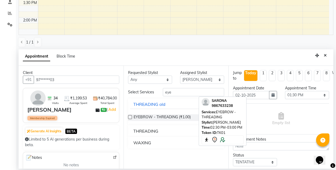
click at [148, 132] on div "THREADING" at bounding box center [145, 131] width 25 height 6
click at [130, 143] on label at bounding box center [130, 144] width 4 height 4
click at [130, 143] on input "checkbox" at bounding box center [129, 144] width 3 height 3
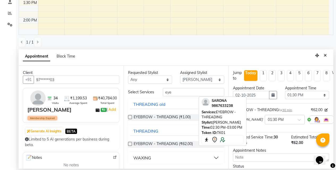
click at [129, 144] on label at bounding box center [130, 144] width 4 height 4
click at [129, 144] on input "checkbox" at bounding box center [129, 144] width 3 height 3
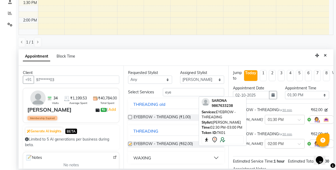
checkbox input "false"
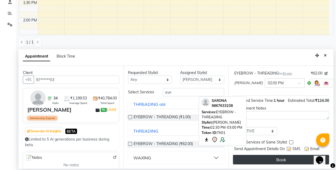
scroll to position [72, 0]
click at [271, 156] on button "Book" at bounding box center [281, 160] width 96 height 10
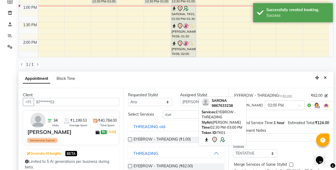
scroll to position [0, 0]
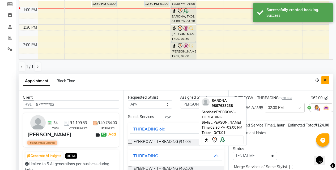
click at [327, 78] on icon "Close" at bounding box center [325, 80] width 3 height 4
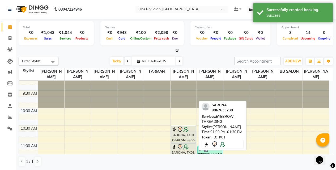
scroll to position [2, 0]
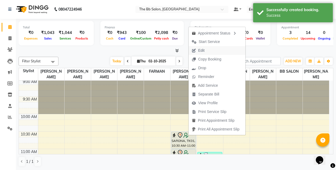
click at [200, 51] on span "Edit" at bounding box center [201, 51] width 6 height 6
select select "tentative"
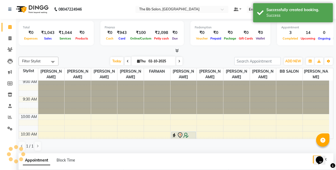
type input "02-10-2025"
select select "83524"
select select "630"
select select "3065"
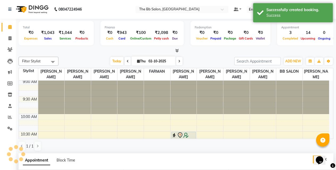
select select "3065"
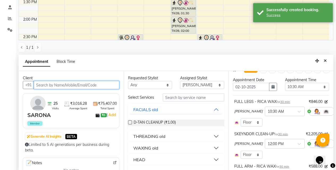
scroll to position [27, 0]
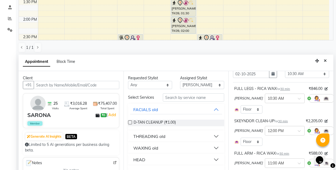
click at [320, 131] on div "SHILPA YADAV × 12:00 PM" at bounding box center [281, 131] width 94 height 14
click at [336, 131] on icon at bounding box center [337, 131] width 3 height 4
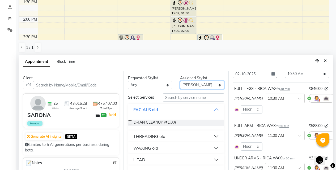
click at [184, 82] on select "Select BB SALON DIPALI EKTA FARMAN GOUSIYA SHAIKH MANGESH TAVARE Nazim Shaikh R…" at bounding box center [202, 85] width 44 height 8
select select "83516"
click at [180, 81] on select "Select BB SALON DIPALI EKTA FARMAN GOUSIYA SHAIKH MANGESH TAVARE Nazim Shaikh R…" at bounding box center [202, 85] width 44 height 8
click at [172, 102] on input "text" at bounding box center [193, 98] width 61 height 8
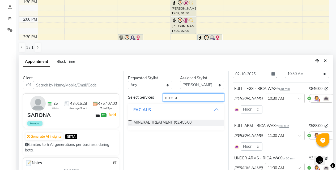
type input "minera"
click at [128, 122] on label at bounding box center [130, 123] width 4 height 4
click at [128, 122] on input "checkbox" at bounding box center [129, 122] width 3 height 3
checkbox input "false"
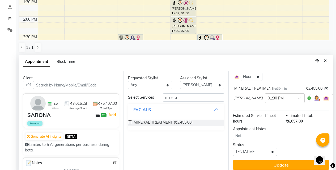
scroll to position [235, 0]
click at [271, 155] on div "Jump to Today 1 2 3 4 5 6 7 8 Weeks Appointment Date 02-10-2025 Appointment Tim…" at bounding box center [281, 122] width 105 height 103
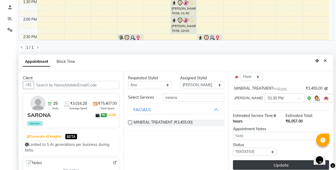
click at [272, 161] on button "Update" at bounding box center [281, 166] width 96 height 10
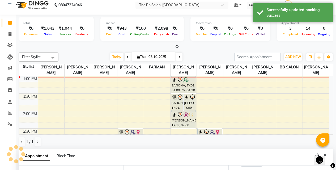
scroll to position [0, 0]
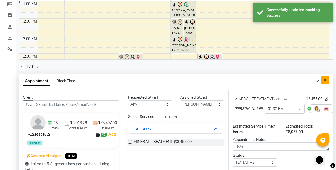
click at [327, 78] on button "Close" at bounding box center [326, 80] width 8 height 8
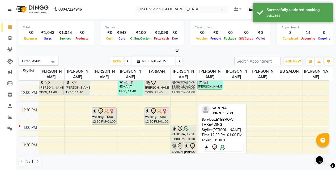
scroll to position [94, 0]
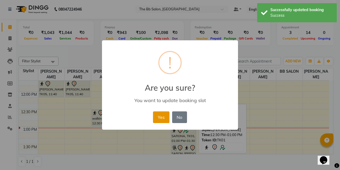
click at [161, 115] on button "Yes" at bounding box center [161, 118] width 16 height 12
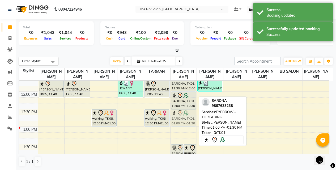
drag, startPoint x: 180, startPoint y: 130, endPoint x: 184, endPoint y: 113, distance: 17.2
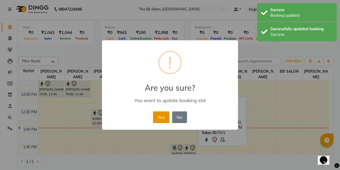
click at [155, 114] on button "Yes" at bounding box center [161, 118] width 16 height 12
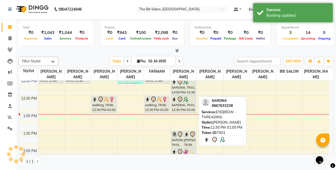
scroll to position [121, 0]
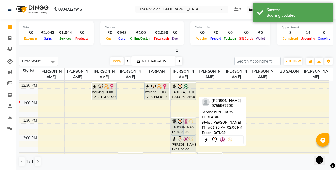
drag, startPoint x: 186, startPoint y: 123, endPoint x: 185, endPoint y: 125, distance: 2.7
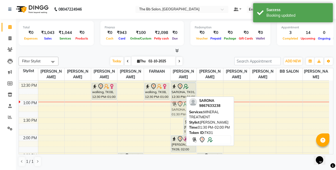
drag, startPoint x: 175, startPoint y: 126, endPoint x: 180, endPoint y: 107, distance: 19.4
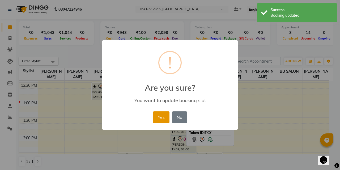
click at [166, 116] on button "Yes" at bounding box center [161, 118] width 16 height 12
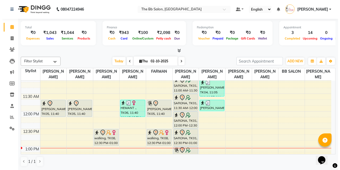
scroll to position [80, 0]
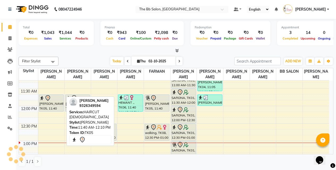
click at [53, 103] on div "[PERSON_NAME], TK05, 11:40 AM-12:10 PM, HAIRCUT [DEMOGRAPHIC_DATA]" at bounding box center [51, 103] width 24 height 17
click at [53, 105] on div "[PERSON_NAME], TK05, 11:40 AM-12:10 PM, HAIRCUT [DEMOGRAPHIC_DATA]" at bounding box center [51, 103] width 24 height 17
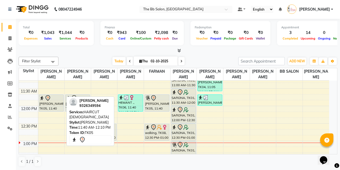
select select "7"
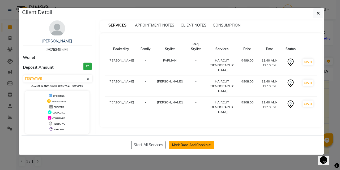
click at [190, 143] on button "Mark Done And Checkout" at bounding box center [191, 145] width 45 height 9
select select "service"
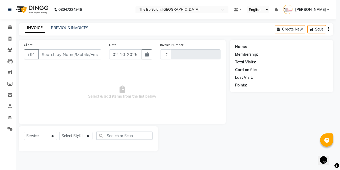
type input "4010"
select select "6231"
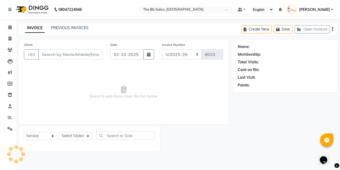
type input "93******94"
select select "83521"
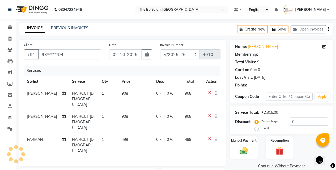
select select "1: Object"
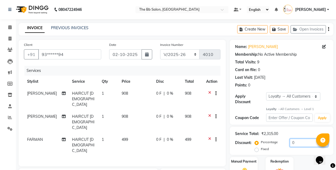
click at [291, 139] on input "0" at bounding box center [309, 143] width 38 height 8
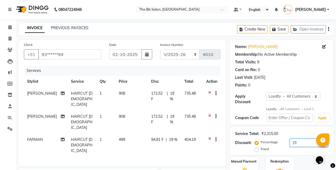
scroll to position [77, 0]
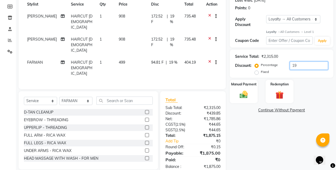
type input "1"
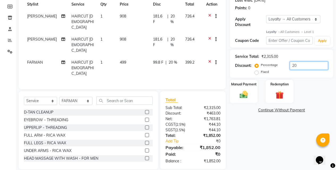
scroll to position [72, 0]
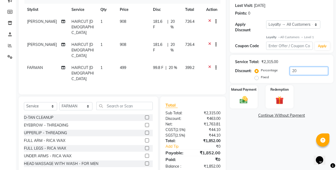
type input "2"
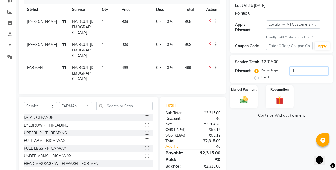
scroll to position [77, 0]
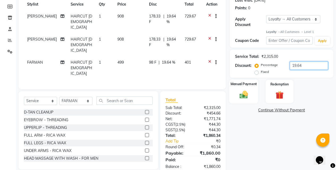
type input "19.64"
click at [243, 90] on img at bounding box center [244, 95] width 14 height 10
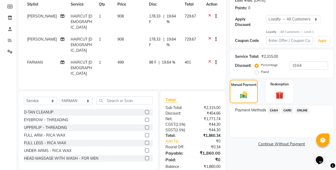
click at [301, 108] on span "ONLINE" at bounding box center [303, 111] width 14 height 6
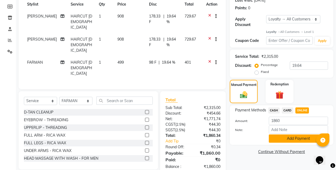
click at [292, 137] on button "Add Payment" at bounding box center [298, 139] width 59 height 8
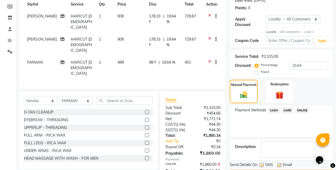
scroll to position [131, 0]
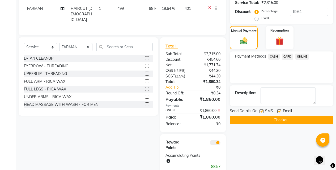
click at [288, 118] on button "Checkout" at bounding box center [282, 120] width 104 height 8
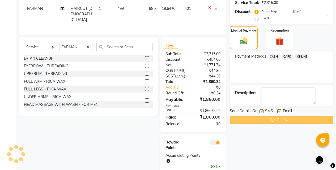
scroll to position [52, 0]
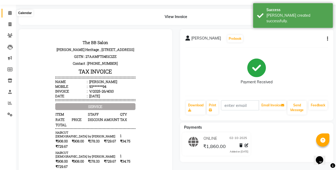
click at [9, 15] on span at bounding box center [9, 13] width 9 height 6
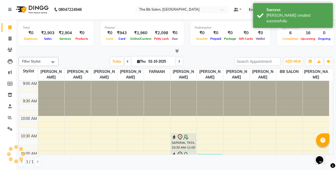
scroll to position [141, 0]
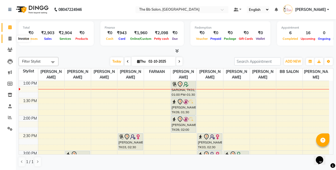
click at [10, 39] on icon at bounding box center [10, 39] width 3 height 4
select select "6231"
select select "service"
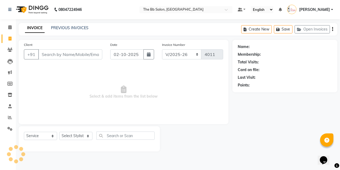
click at [64, 33] on div "INVOICE PREVIOUS INVOICES Create New Save Open Invoices" at bounding box center [178, 29] width 319 height 12
click at [65, 30] on link "PREVIOUS INVOICES" at bounding box center [69, 28] width 37 height 5
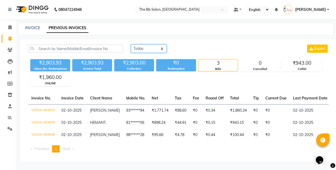
click at [142, 51] on select "Today Yesterday Custom Range" at bounding box center [149, 49] width 36 height 8
click at [230, 42] on div "Today Yesterday Custom Range Export ₹2,903.93 Value (Ex. Redemption) ₹2,903.93 …" at bounding box center [179, 100] width 318 height 123
click at [157, 47] on select "Today Yesterday Custom Range" at bounding box center [149, 49] width 36 height 8
select select "range"
click at [131, 45] on select "Today Yesterday Custom Range" at bounding box center [149, 49] width 36 height 8
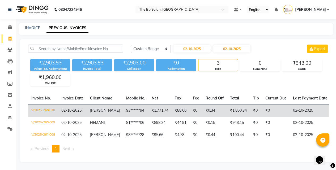
click at [45, 110] on td "V/2025-26/4010" at bounding box center [43, 110] width 30 height 12
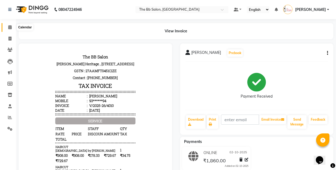
click at [8, 27] on icon at bounding box center [9, 27] width 3 height 4
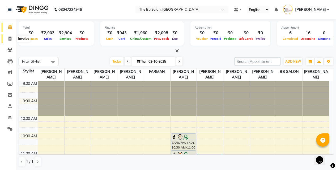
click at [13, 38] on span at bounding box center [9, 39] width 9 height 6
select select "6231"
select select "service"
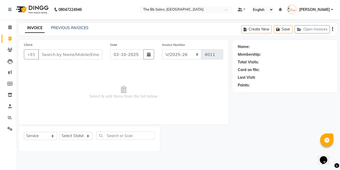
click at [333, 29] on icon "button" at bounding box center [332, 29] width 1 height 0
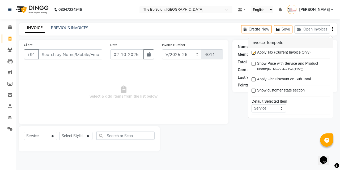
click at [253, 65] on label at bounding box center [254, 64] width 4 height 4
click at [253, 65] on input "checkbox" at bounding box center [253, 63] width 3 height 3
checkbox input "true"
click at [255, 78] on label at bounding box center [254, 80] width 4 height 4
click at [255, 78] on input "checkbox" at bounding box center [253, 79] width 3 height 3
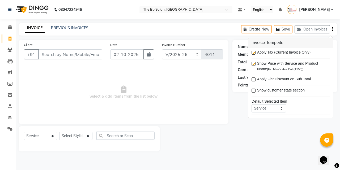
checkbox input "true"
click at [253, 92] on label at bounding box center [254, 91] width 4 height 4
click at [253, 92] on input "checkbox" at bounding box center [253, 90] width 3 height 3
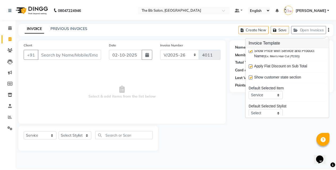
scroll to position [26, 0]
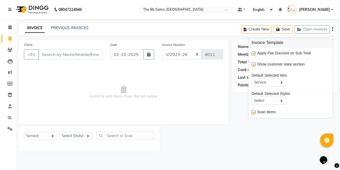
click at [255, 64] on label at bounding box center [254, 65] width 4 height 4
click at [255, 64] on input "checkbox" at bounding box center [253, 64] width 3 height 3
checkbox input "false"
click at [216, 85] on span "Select & add items from the list below" at bounding box center [123, 92] width 199 height 53
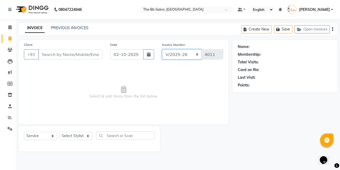
click at [184, 55] on select "ACD/2025-26 V/2025 V/2025-26" at bounding box center [182, 54] width 40 height 10
click at [207, 19] on div "08047224946 Select Location × The Bb Salon, Kharghar Default Panel My Panel Eng…" at bounding box center [170, 85] width 340 height 170
click at [9, 27] on icon at bounding box center [9, 27] width 3 height 4
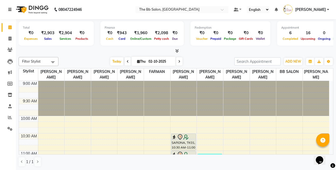
click at [10, 9] on icon at bounding box center [9, 10] width 3 height 4
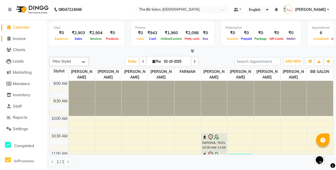
click at [27, 39] on link "Invoice" at bounding box center [23, 39] width 44 height 6
select select "service"
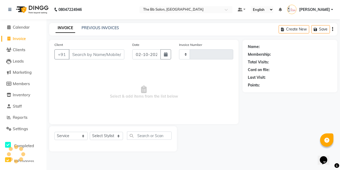
type input "4011"
select select "6231"
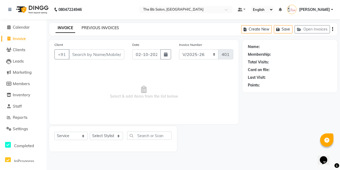
click at [97, 29] on link "PREVIOUS INVOICES" at bounding box center [100, 28] width 37 height 5
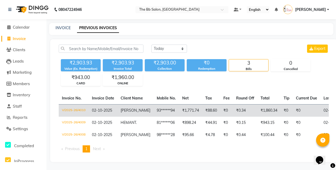
click at [78, 109] on td "V/2025-26/4010" at bounding box center [74, 110] width 30 height 12
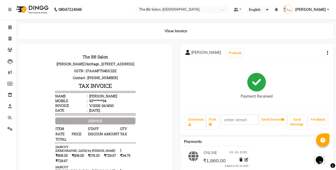
click at [327, 54] on button "button" at bounding box center [326, 54] width 3 height 6
click at [243, 30] on div "View Invoice" at bounding box center [176, 31] width 315 height 16
click at [6, 27] on span at bounding box center [9, 27] width 9 height 6
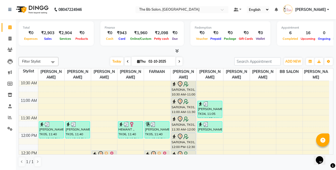
scroll to position [106, 0]
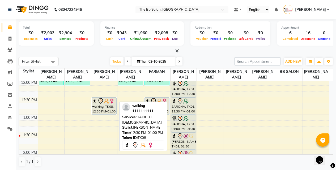
click at [102, 103] on icon at bounding box center [101, 101] width 6 height 6
select select "7"
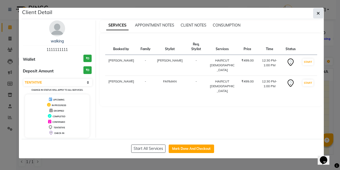
click at [316, 13] on button "button" at bounding box center [318, 13] width 10 height 10
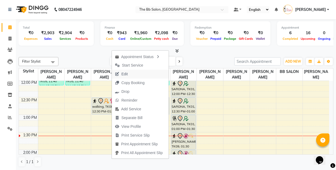
click at [124, 72] on span "Edit" at bounding box center [124, 75] width 6 height 6
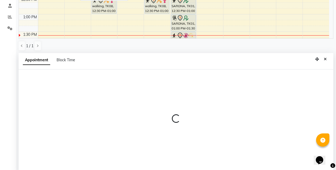
select select "tentative"
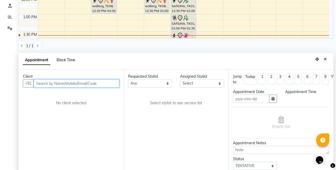
scroll to position [104, 0]
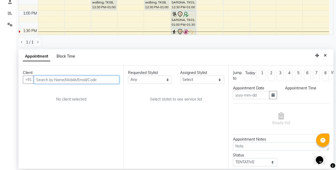
type input "02-10-2025"
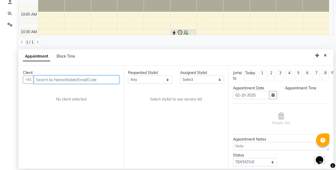
select select "750"
select select "83521"
select select "3065"
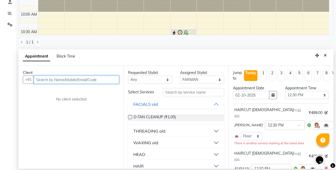
scroll to position [141, 0]
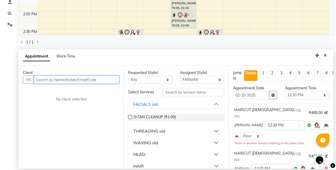
click at [73, 80] on input "text" at bounding box center [77, 80] width 86 height 8
type input "6"
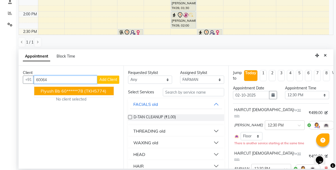
click at [73, 94] on button "Piyush Bb 60******78 (TKH5774)" at bounding box center [73, 91] width 79 height 9
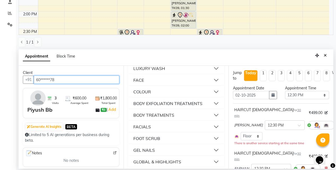
scroll to position [78, 0]
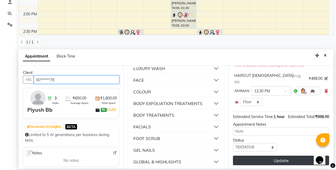
type input "60******78"
click at [279, 156] on button "Update" at bounding box center [281, 161] width 96 height 10
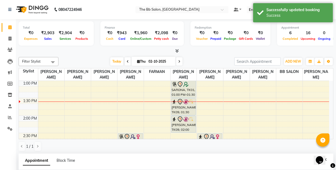
scroll to position [104, 0]
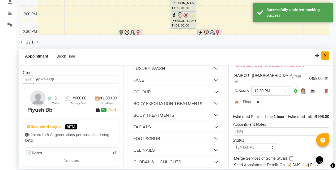
click at [324, 52] on button "Close" at bounding box center [326, 56] width 8 height 8
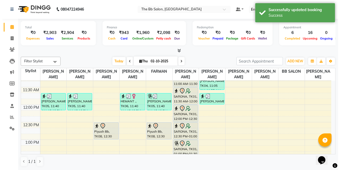
scroll to position [114, 0]
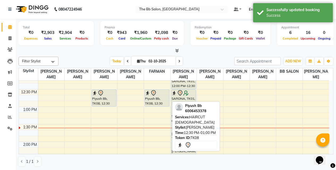
click at [105, 97] on div "Piyush Bb, TK08, 12:30 PM-01:00 PM, HAIRCUT [DEMOGRAPHIC_DATA]" at bounding box center [104, 98] width 24 height 17
select select "7"
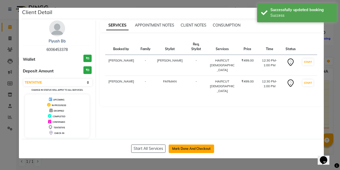
click at [201, 150] on button "Mark Done And Checkout" at bounding box center [191, 149] width 45 height 9
select select "service"
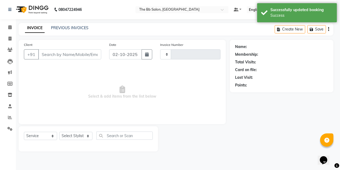
type input "4011"
select select "6231"
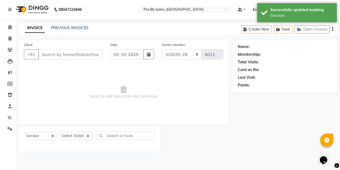
type input "60******78"
select select "83659"
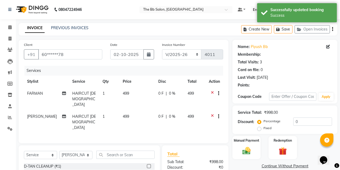
select select "1: Object"
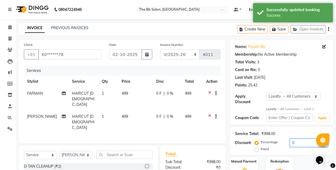
click at [290, 139] on input "0" at bounding box center [309, 143] width 38 height 8
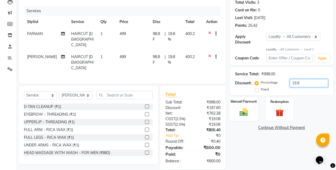
type input "19.8"
click at [247, 102] on div "Manual Payment" at bounding box center [243, 109] width 29 height 24
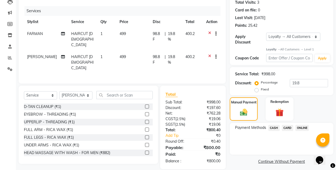
click at [304, 125] on span "ONLINE" at bounding box center [303, 128] width 14 height 6
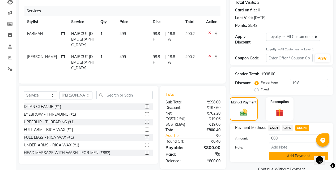
click at [300, 152] on button "Add Payment" at bounding box center [298, 156] width 59 height 8
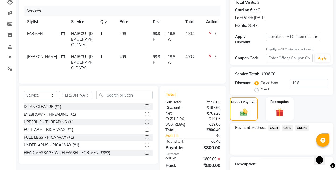
scroll to position [114, 0]
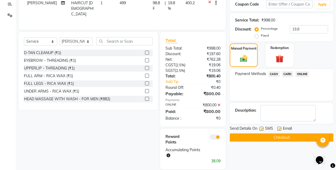
click at [278, 135] on button "Checkout" at bounding box center [282, 138] width 104 height 8
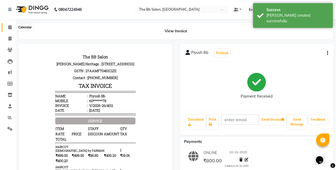
click at [7, 25] on span at bounding box center [9, 27] width 9 height 6
